Goal: Information Seeking & Learning: Learn about a topic

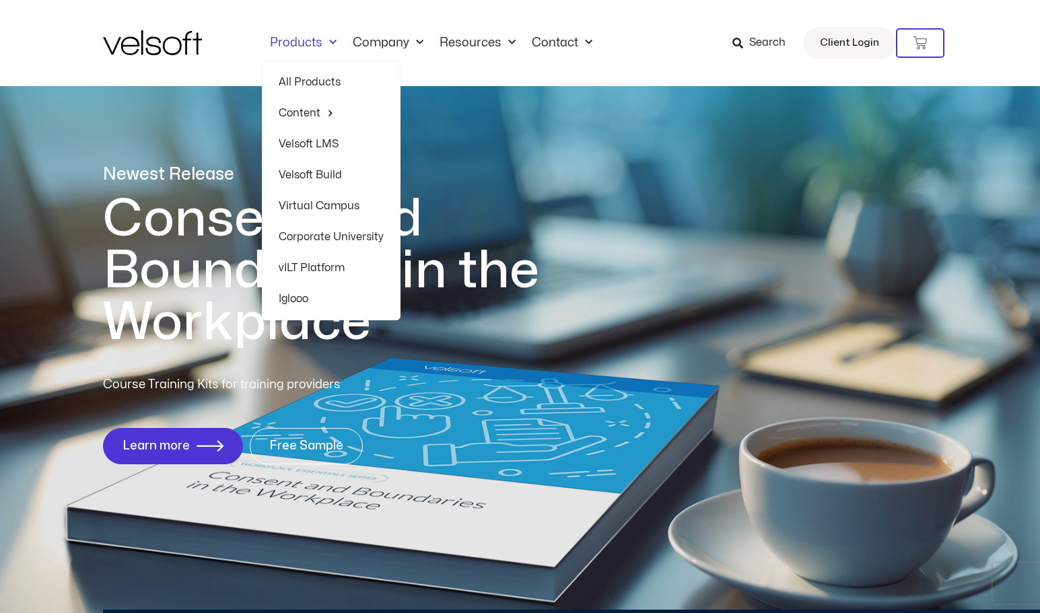
click at [322, 45] on span "Menu" at bounding box center [329, 43] width 14 height 22
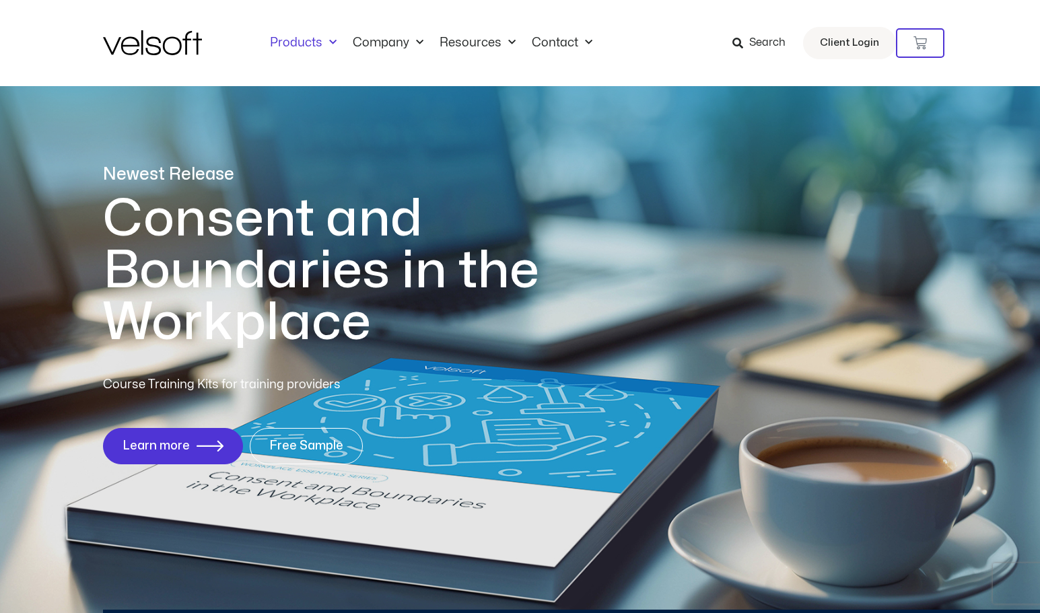
click at [326, 40] on span "Menu" at bounding box center [329, 43] width 14 height 22
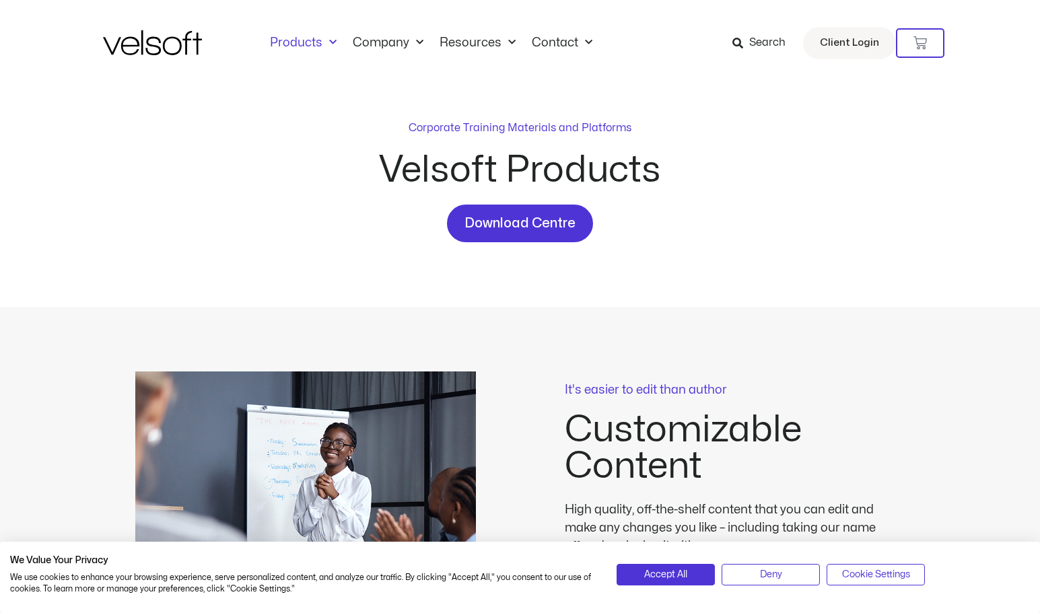
click at [329, 38] on span "Menu" at bounding box center [329, 43] width 14 height 22
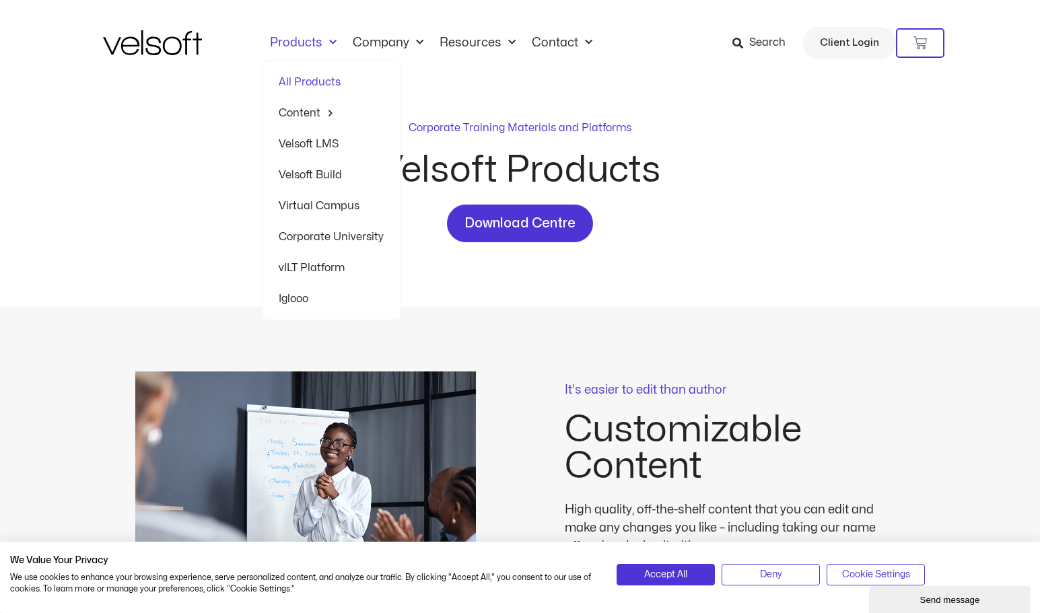
click at [324, 146] on link "Velsoft LMS" at bounding box center [331, 144] width 105 height 31
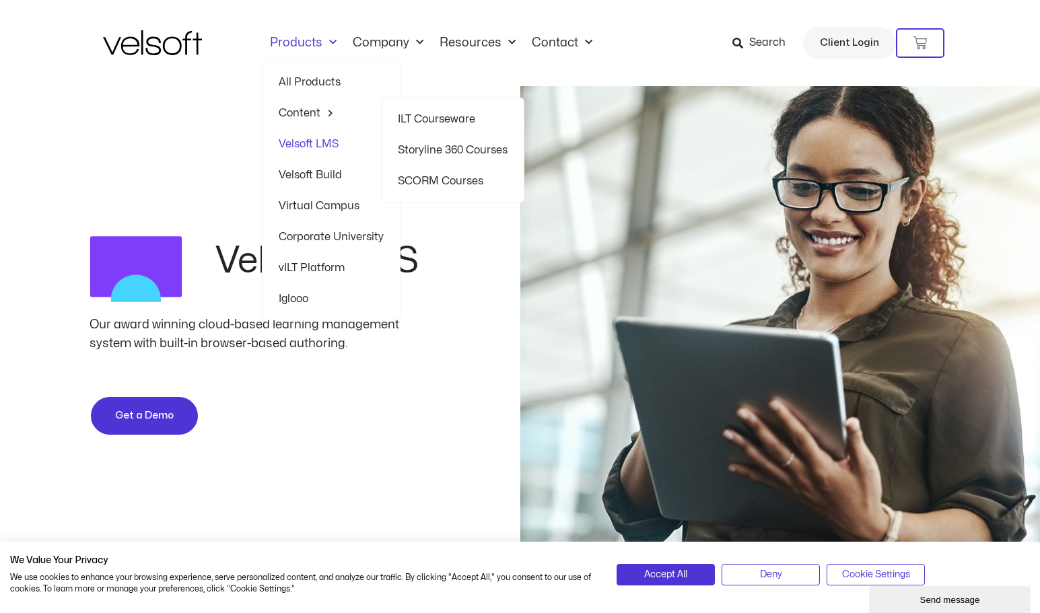
click at [421, 146] on link "Storyline 360 Courses" at bounding box center [453, 150] width 110 height 31
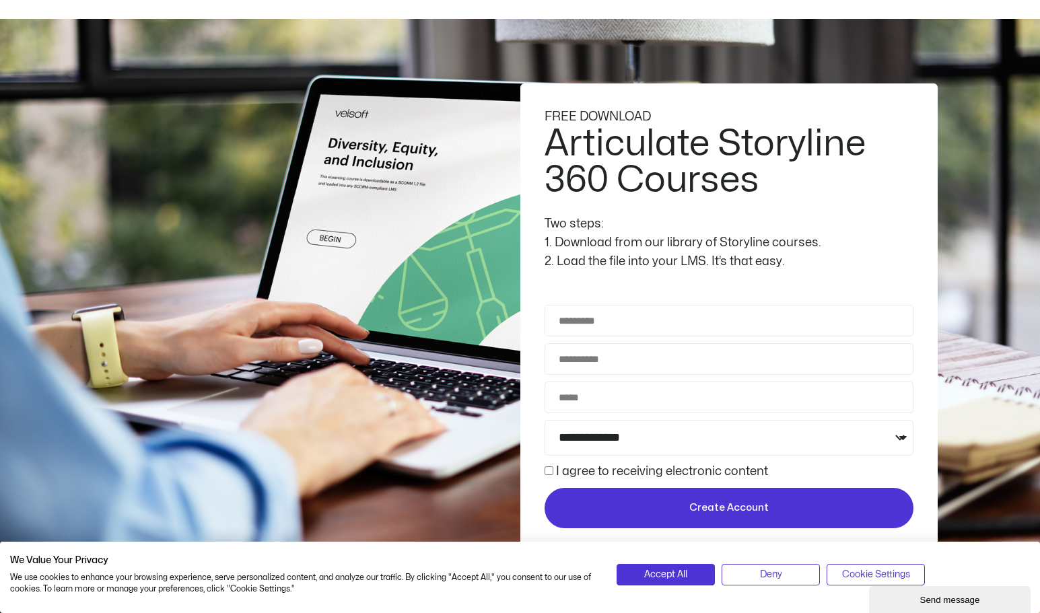
scroll to position [135, 0]
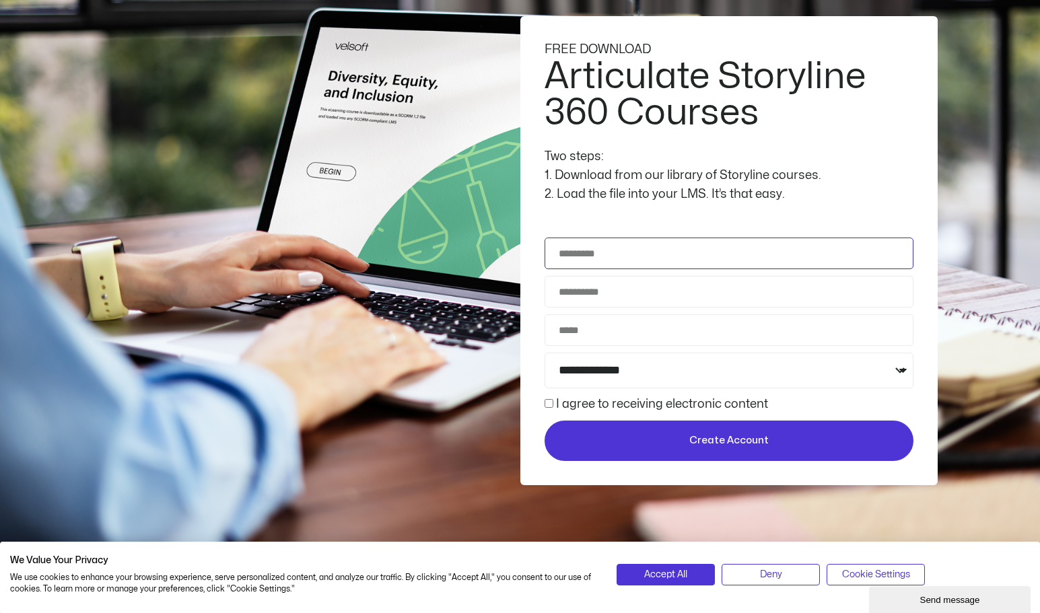
click at [590, 257] on input "Full Name" at bounding box center [729, 254] width 369 height 32
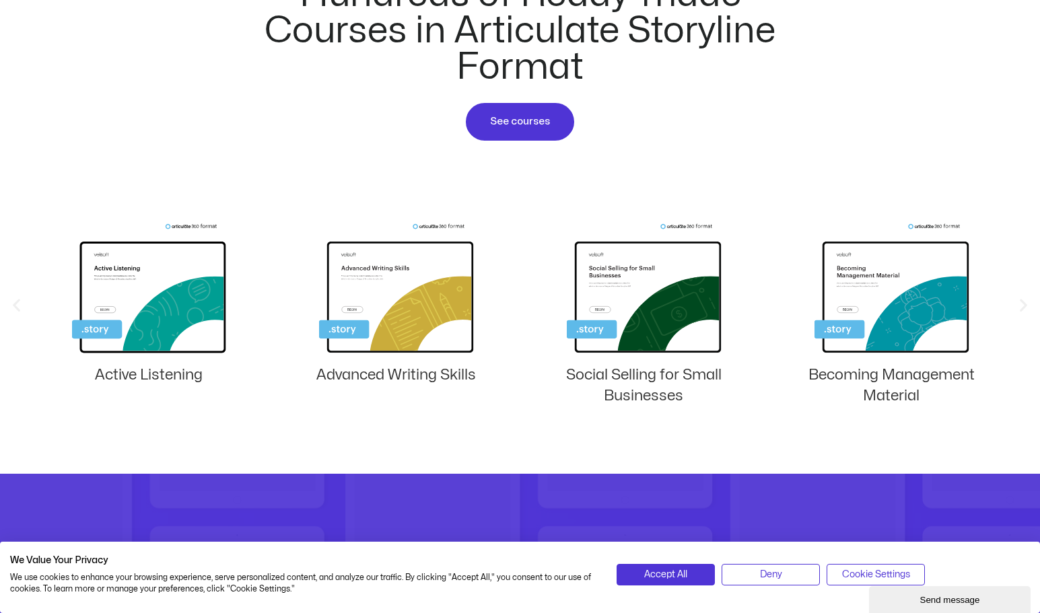
scroll to position [673, 0]
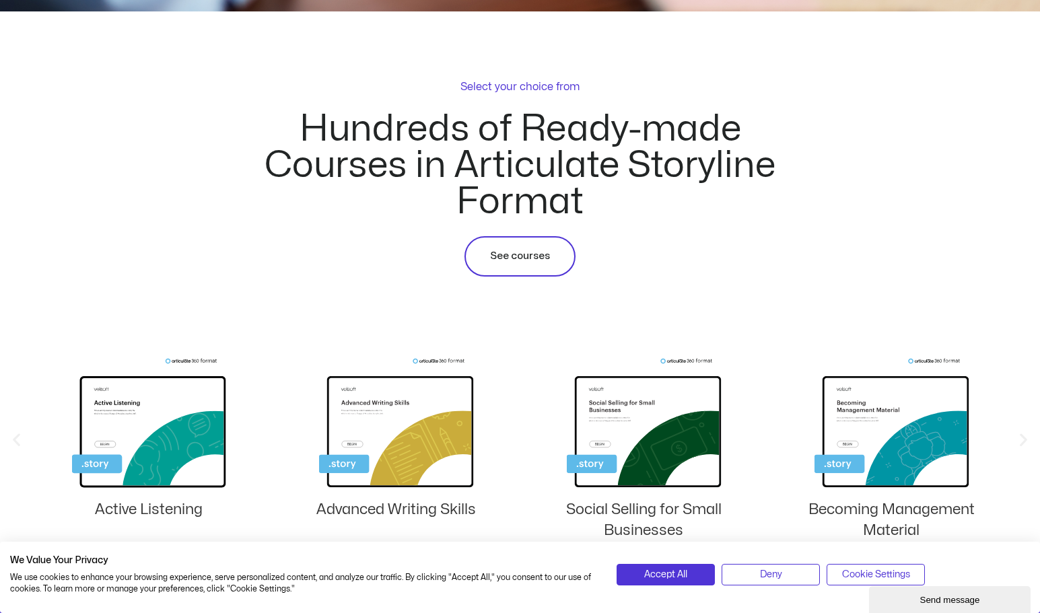
click at [503, 255] on span "See courses" at bounding box center [520, 256] width 60 height 16
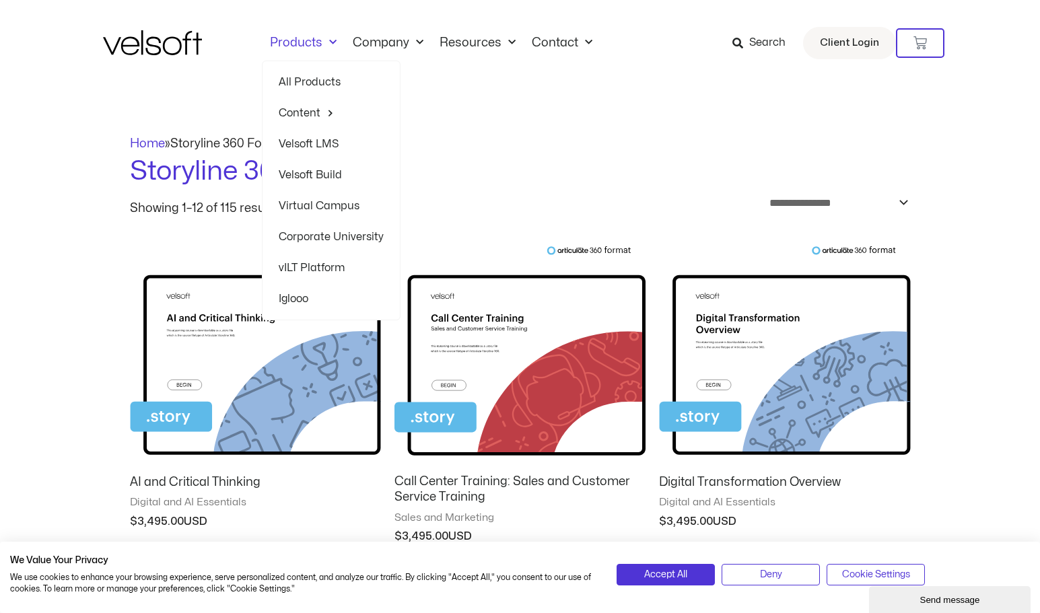
click at [327, 41] on span "Menu" at bounding box center [329, 43] width 14 height 22
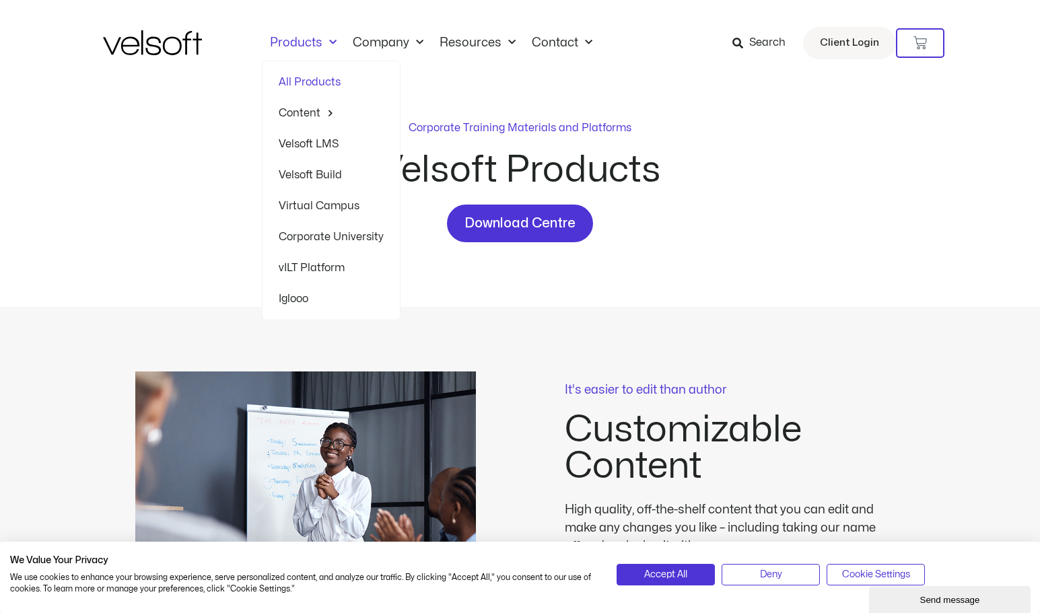
click at [316, 145] on link "Velsoft LMS" at bounding box center [331, 144] width 105 height 31
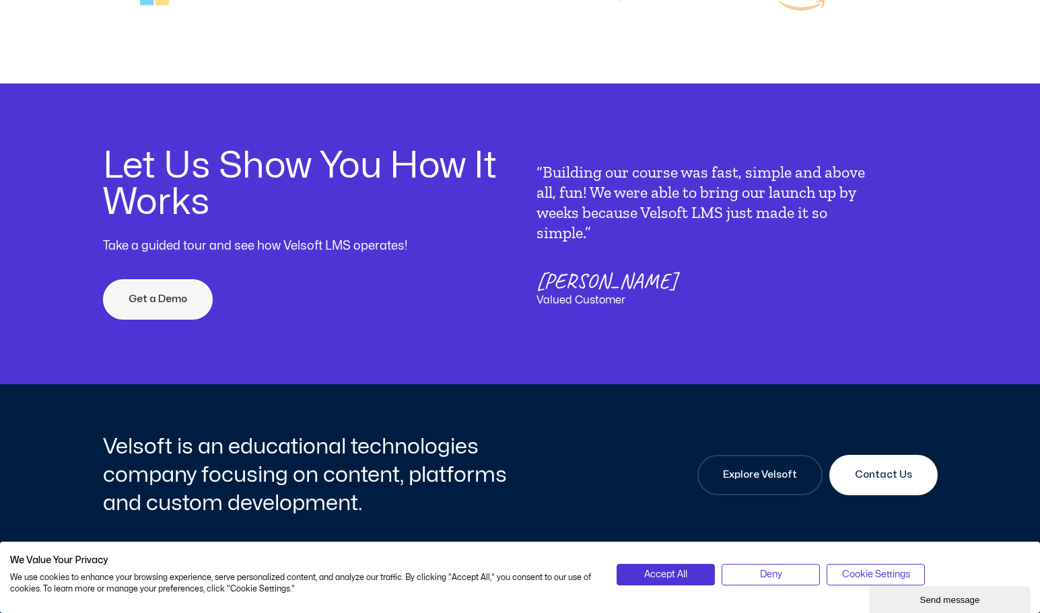
scroll to position [4270, 0]
